Goal: Complete application form

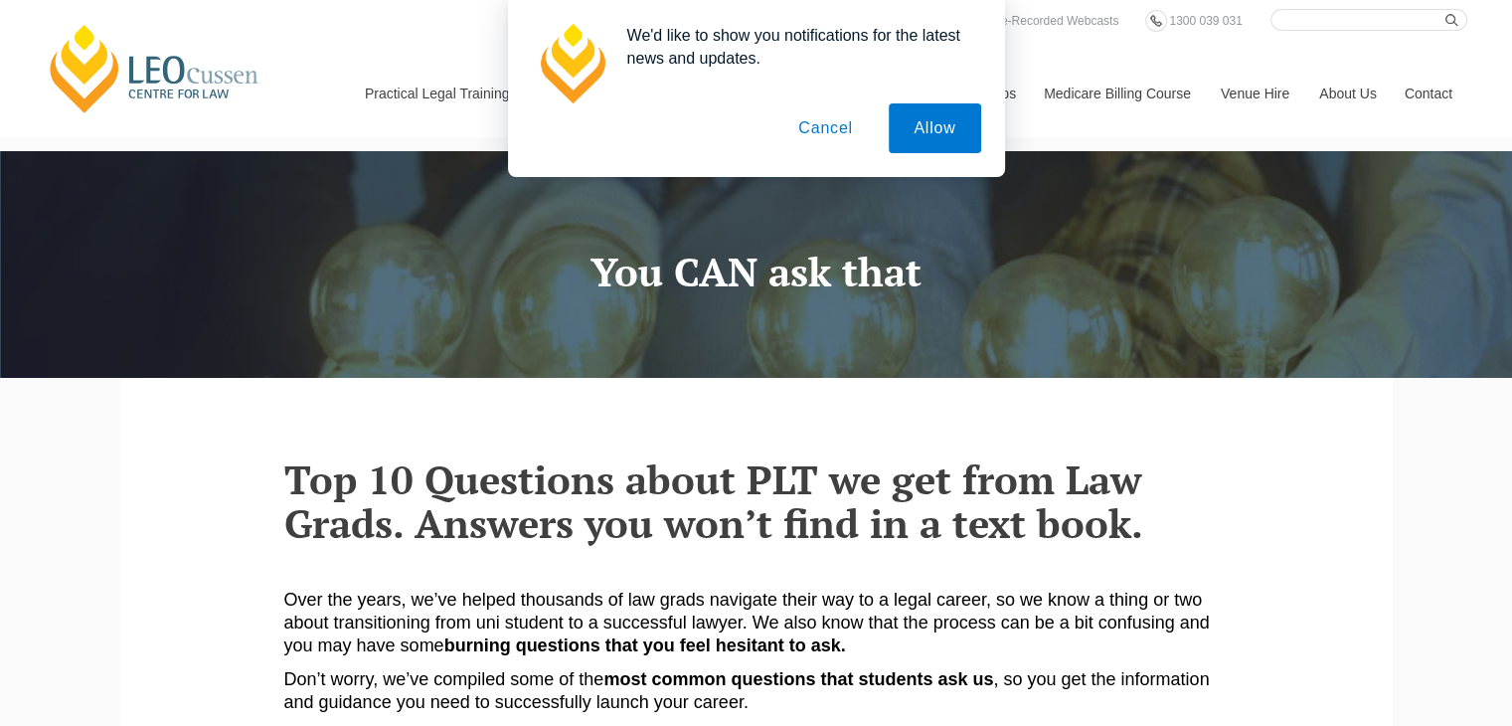
click at [839, 125] on button "Cancel" at bounding box center [826, 128] width 104 height 50
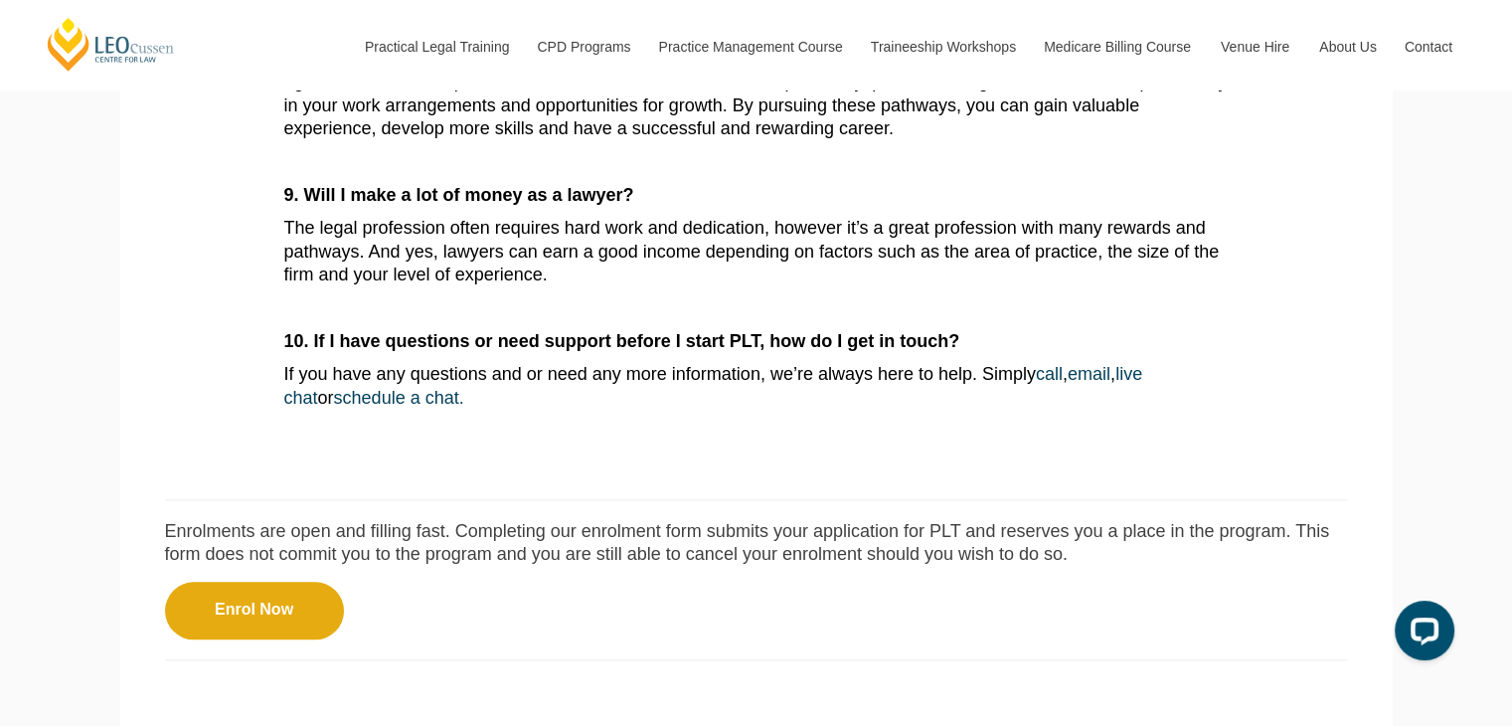
scroll to position [793, 0]
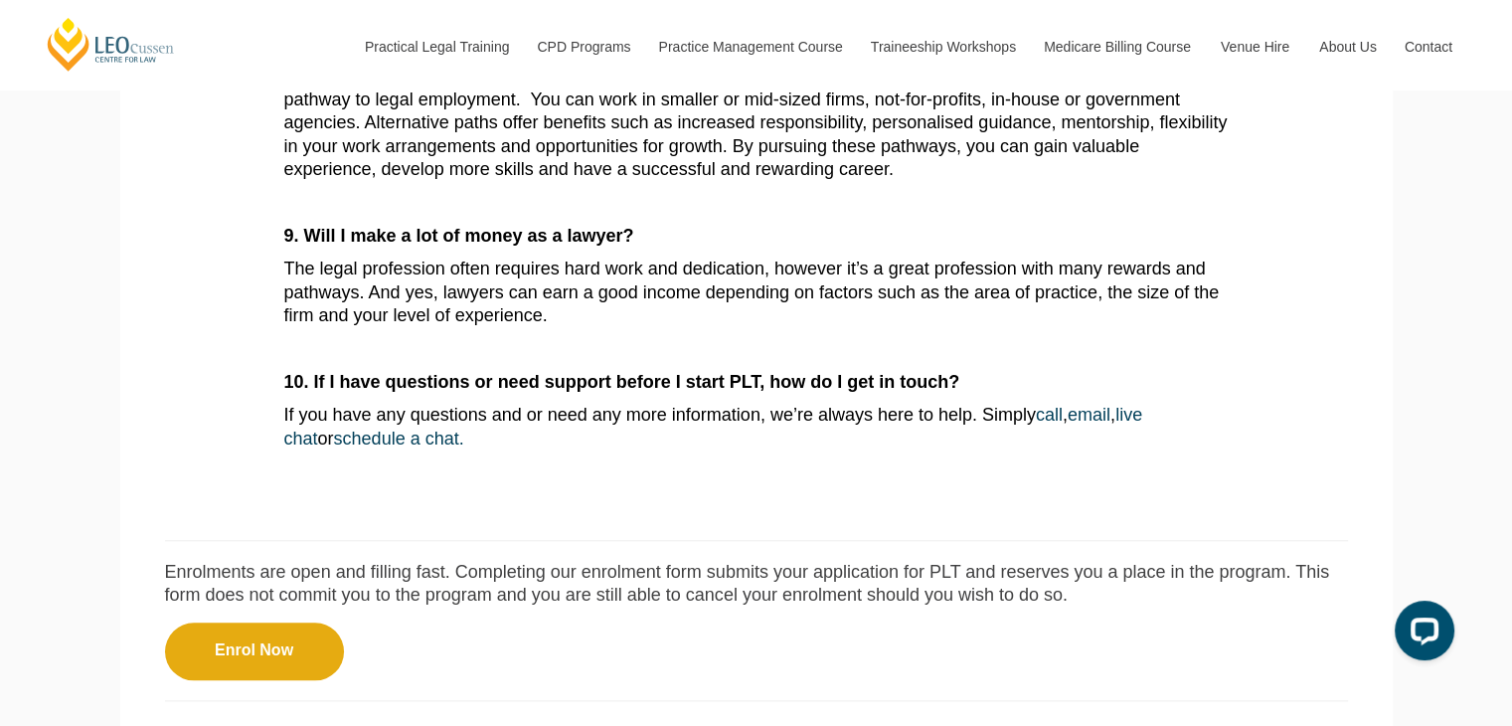
scroll to position [1961, 0]
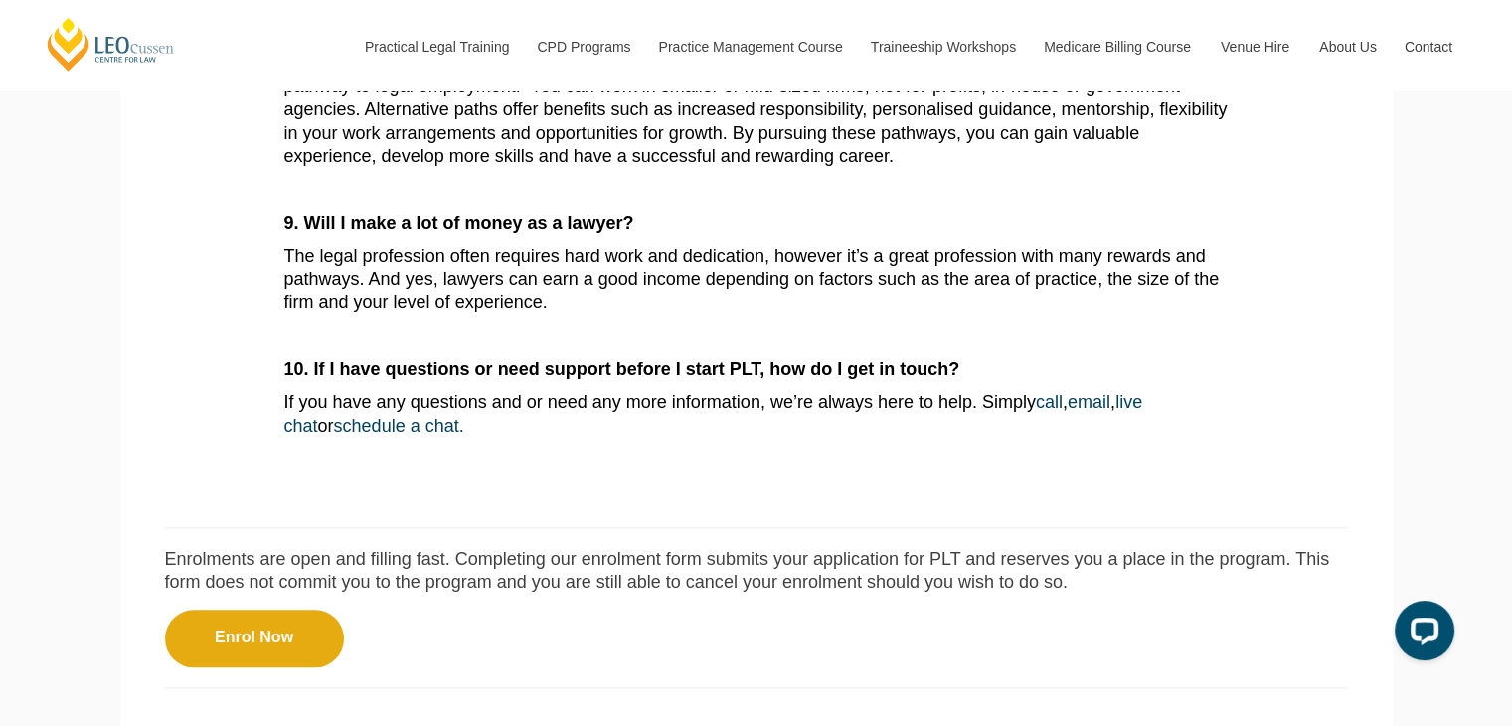
click at [223, 639] on link "Enrol Now" at bounding box center [254, 639] width 179 height 58
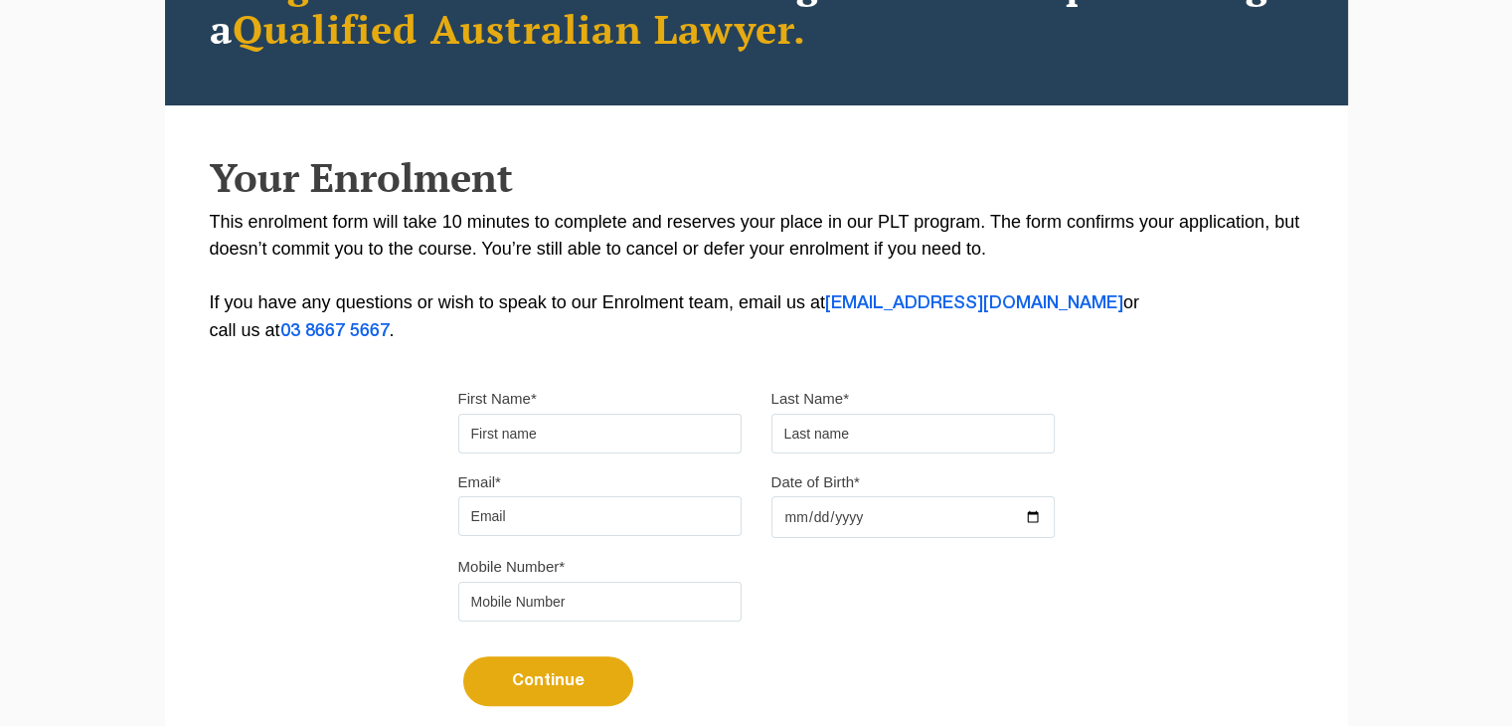
scroll to position [298, 0]
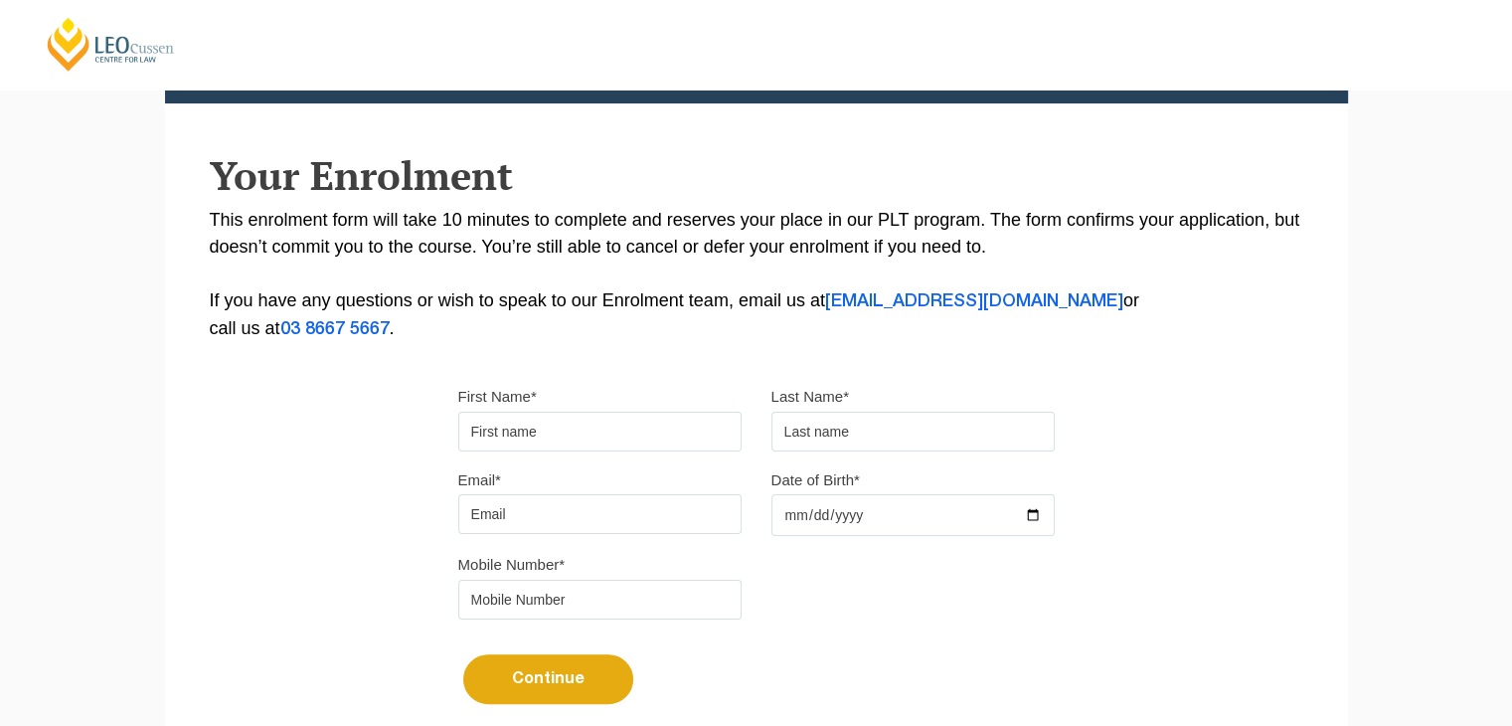
click at [557, 428] on input "First Name*" at bounding box center [599, 432] width 283 height 40
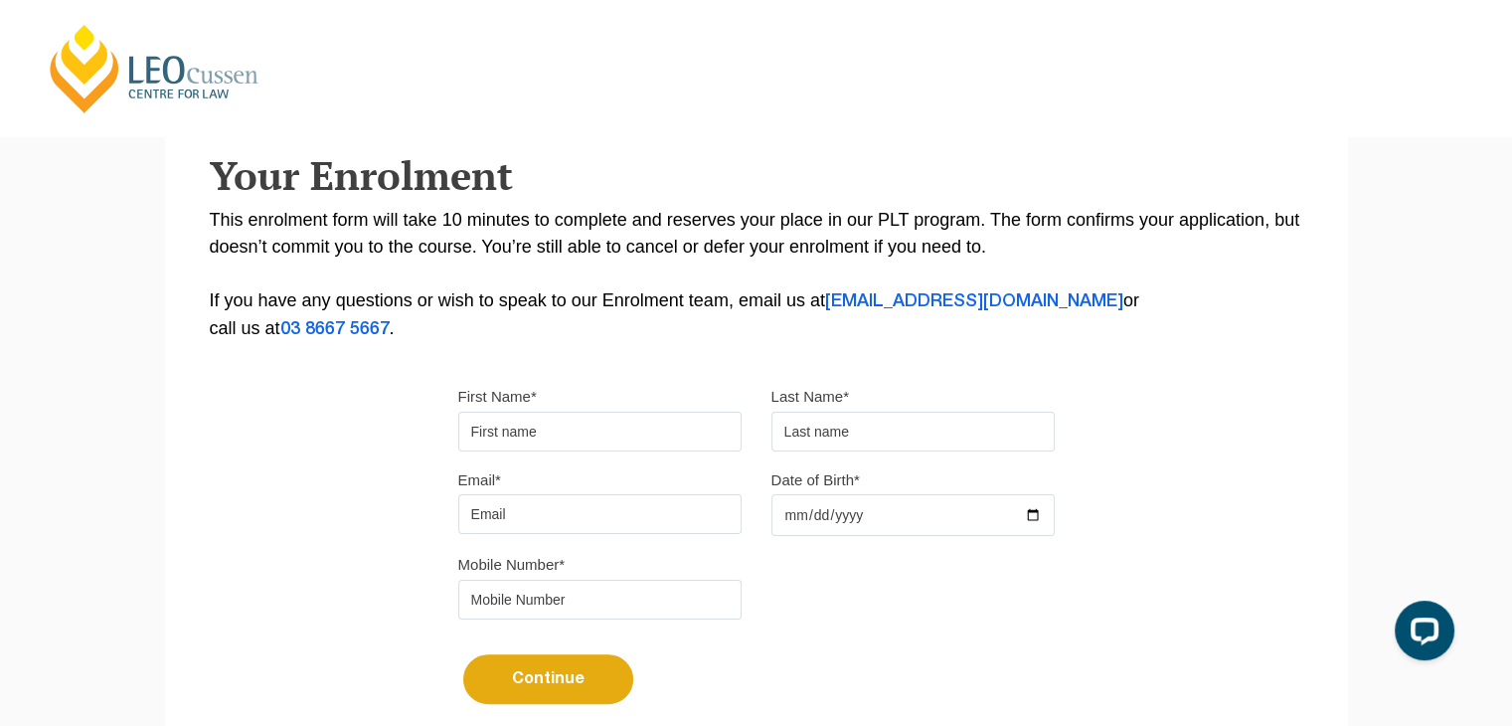
click at [543, 431] on input "First Name*" at bounding box center [599, 432] width 283 height 40
type input "David"
drag, startPoint x: 873, startPoint y: 435, endPoint x: 876, endPoint y: 448, distance: 14.2
click at [873, 435] on input "text" at bounding box center [913, 432] width 283 height 40
type input "Chiang"
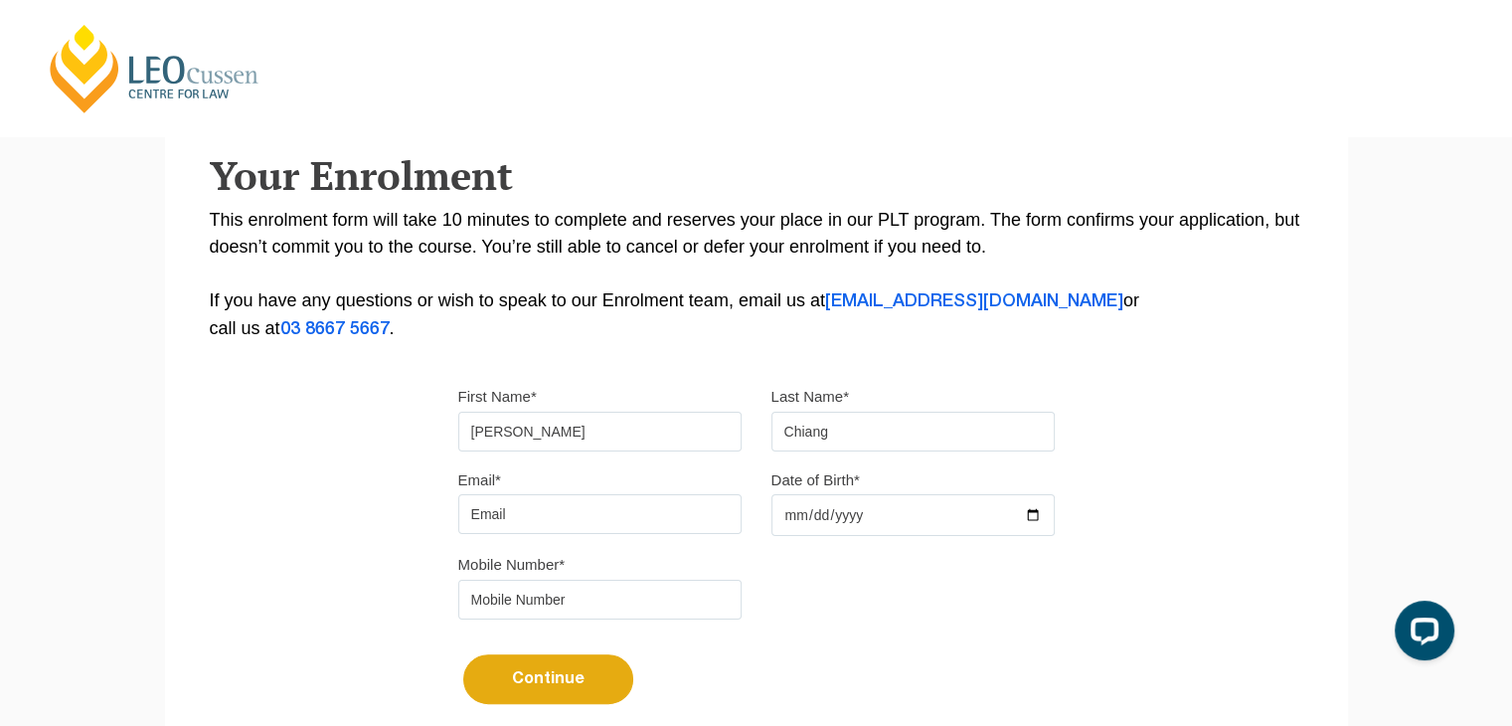
click at [649, 500] on input "Email*" at bounding box center [599, 514] width 283 height 40
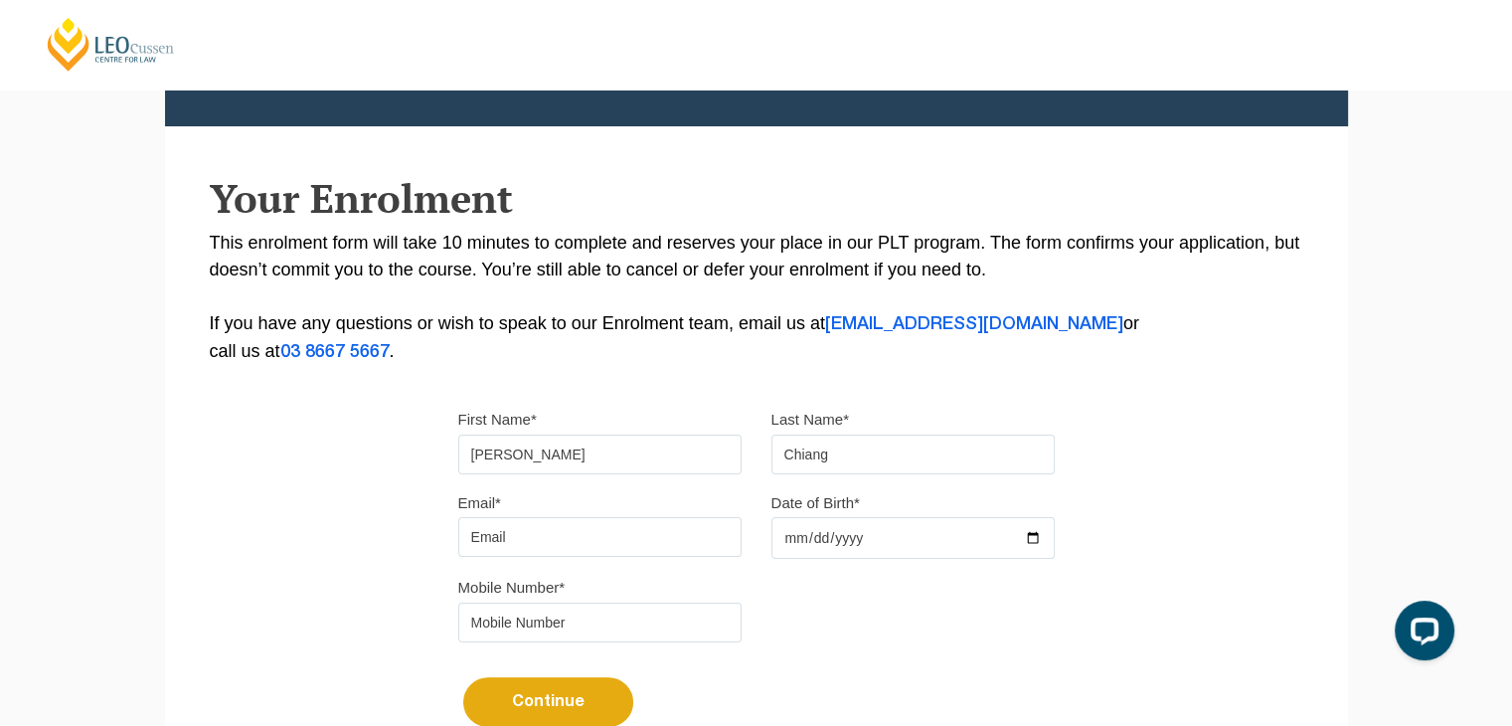
scroll to position [398, 0]
